Goal: Task Accomplishment & Management: Manage account settings

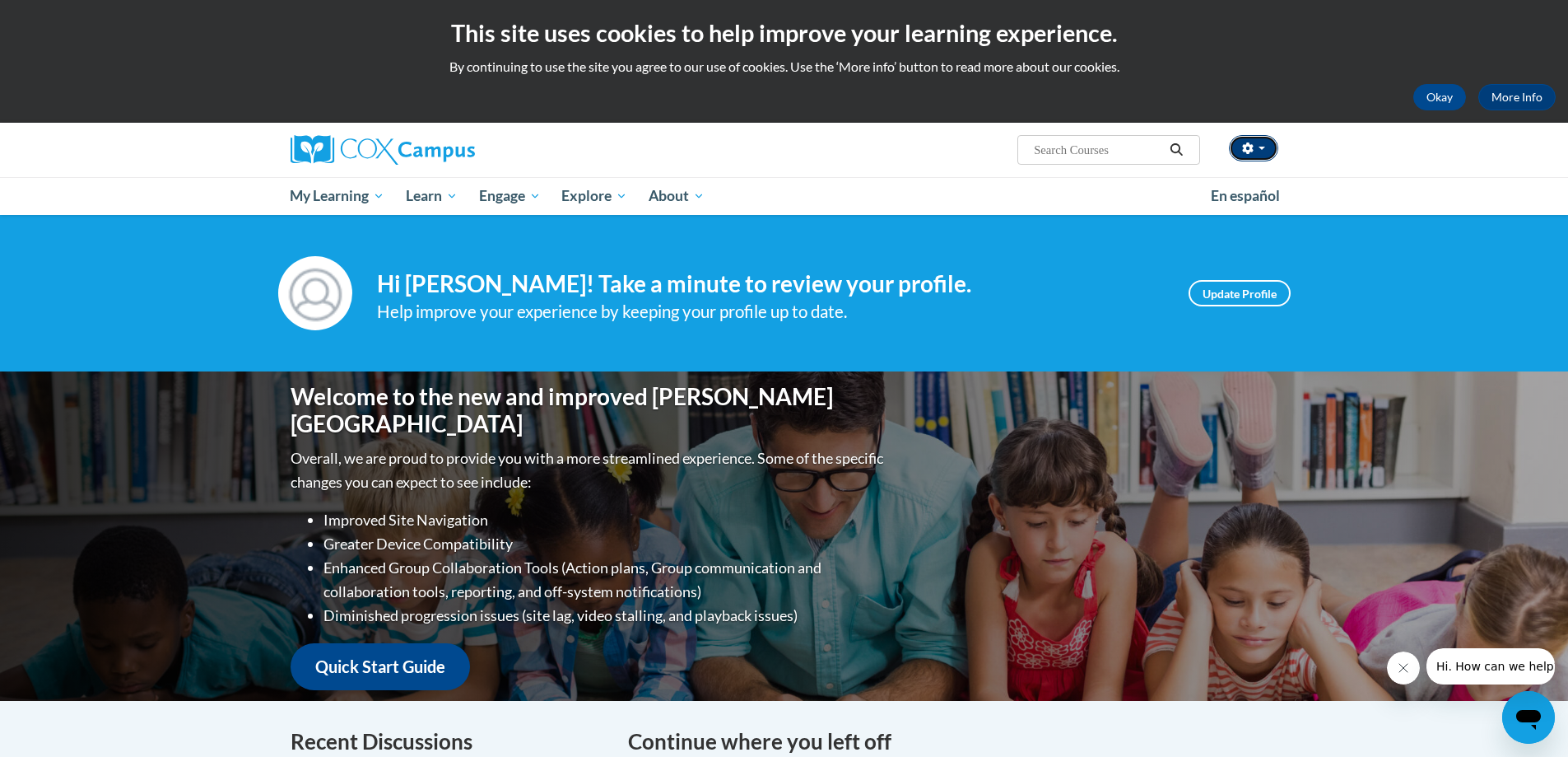
click at [1269, 152] on button "button" at bounding box center [1253, 147] width 49 height 26
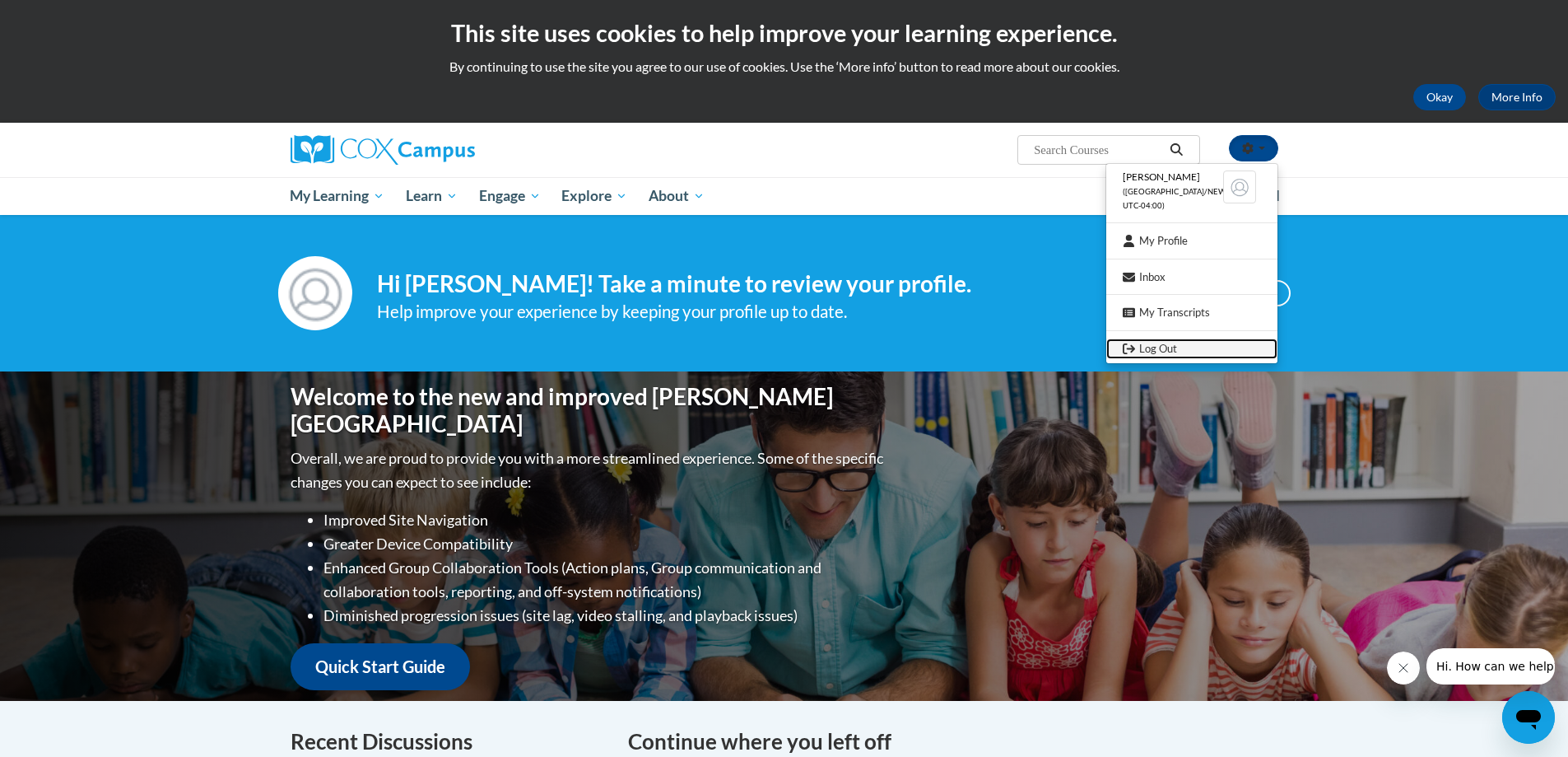
click at [1169, 354] on link "Log Out" at bounding box center [1192, 348] width 171 height 20
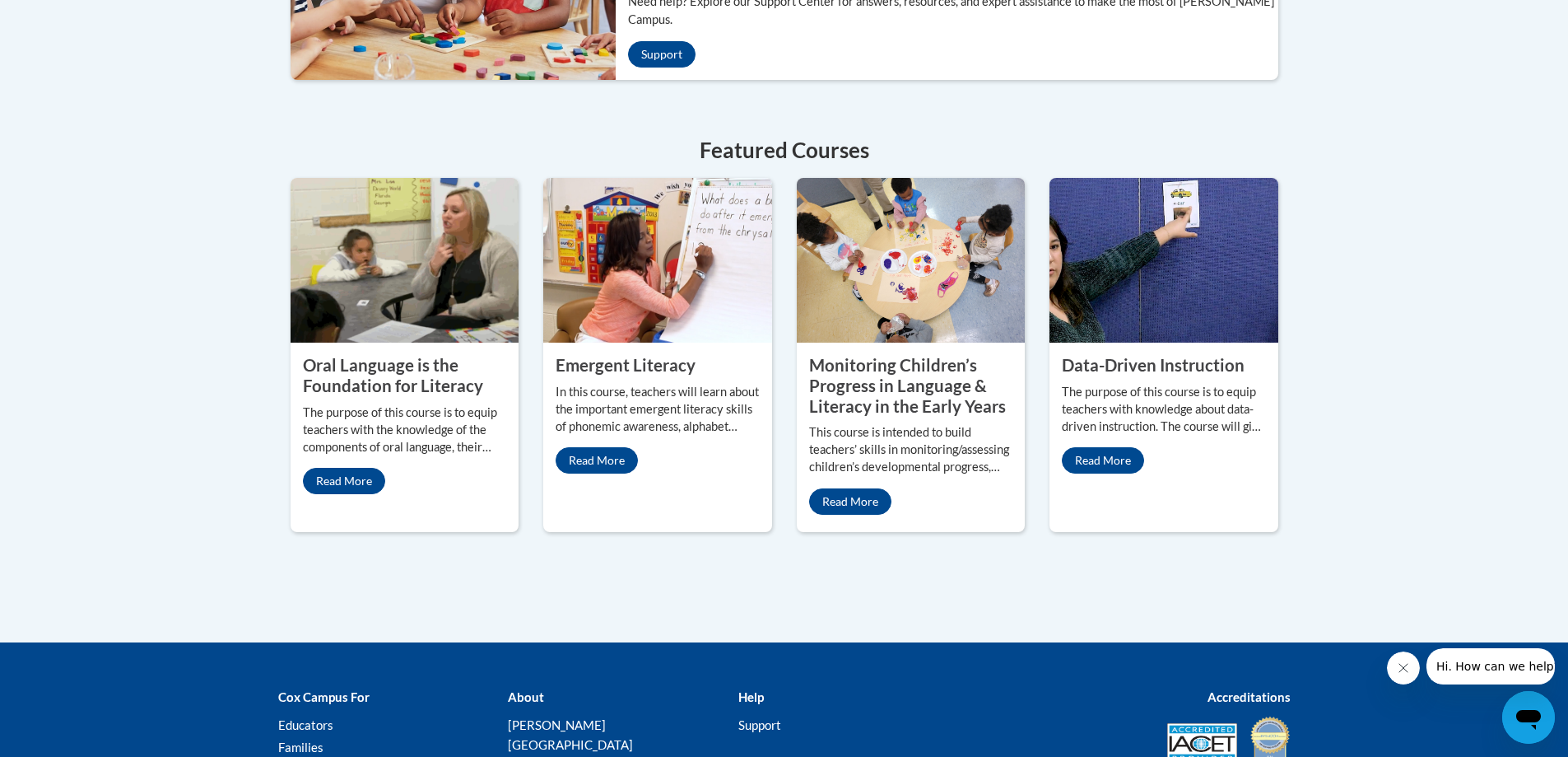
scroll to position [742, 0]
